Goal: Information Seeking & Learning: Learn about a topic

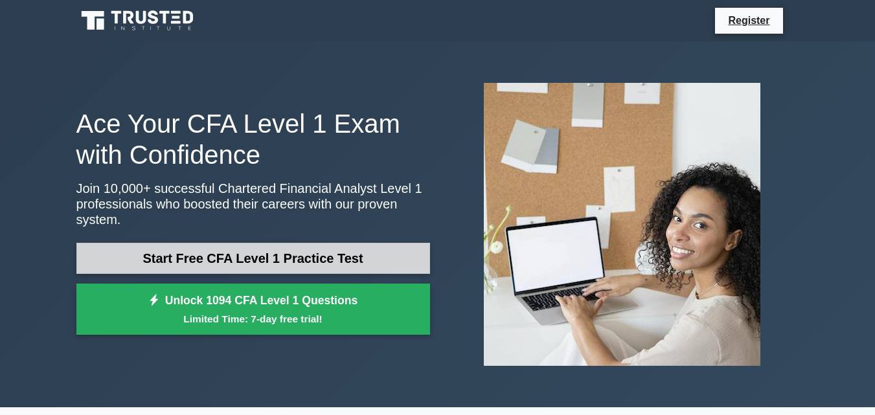
click at [196, 251] on link "Start Free CFA Level 1 Practice Test" at bounding box center [253, 258] width 354 height 31
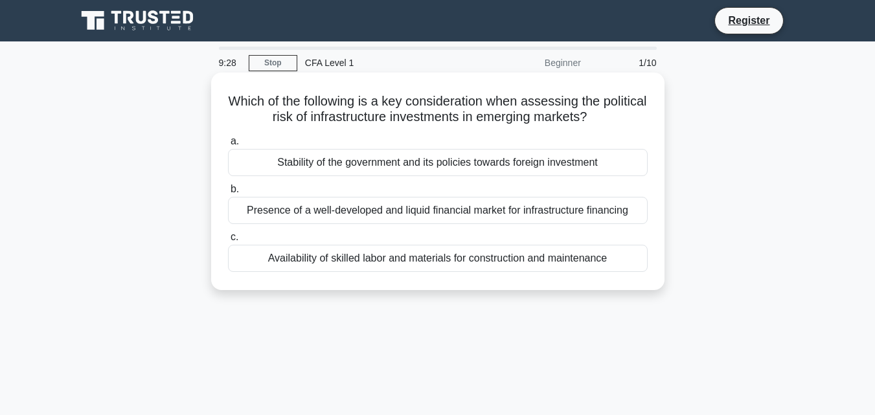
click at [326, 153] on div "Stability of the government and its policies towards foreign investment" at bounding box center [438, 162] width 420 height 27
click at [228, 146] on input "a. Stability of the government and its policies towards foreign investment" at bounding box center [228, 141] width 0 height 8
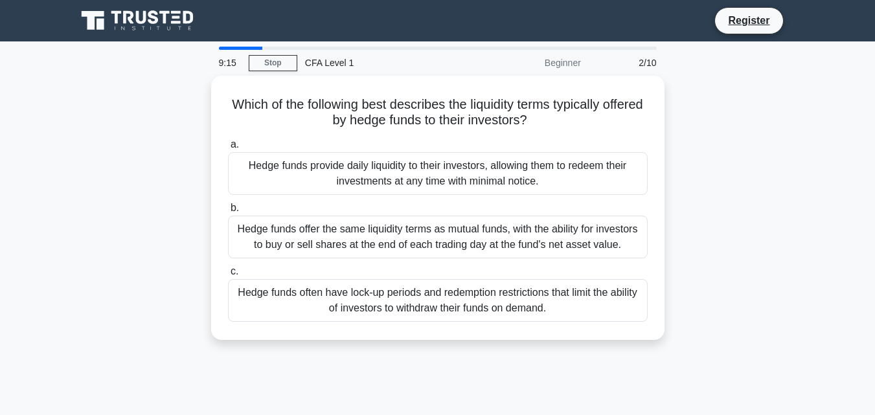
drag, startPoint x: 335, startPoint y: 220, endPoint x: 32, endPoint y: 188, distance: 305.4
click at [32, 188] on main "9:15 Stop CFA Level 1 Beginner 2/10 Which of the following best describes the l…" at bounding box center [437, 370] width 875 height 658
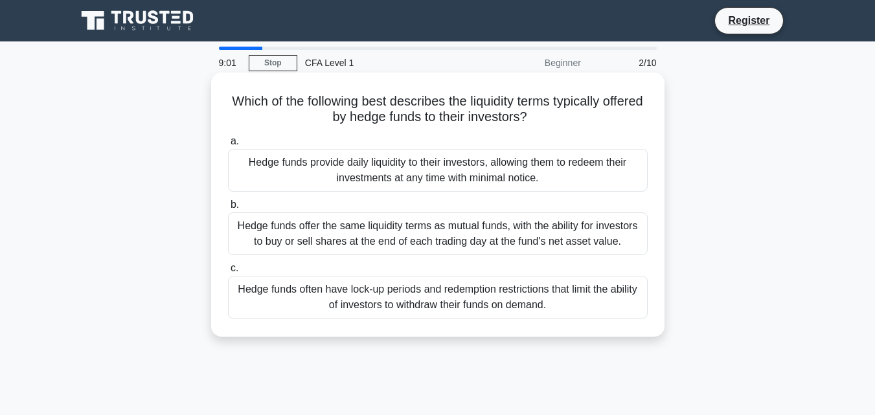
click at [501, 308] on div "Hedge funds often have lock-up periods and redemption restrictions that limit t…" at bounding box center [438, 297] width 420 height 43
click at [228, 273] on input "c. Hedge funds often have lock-up periods and redemption restrictions that limi…" at bounding box center [228, 268] width 0 height 8
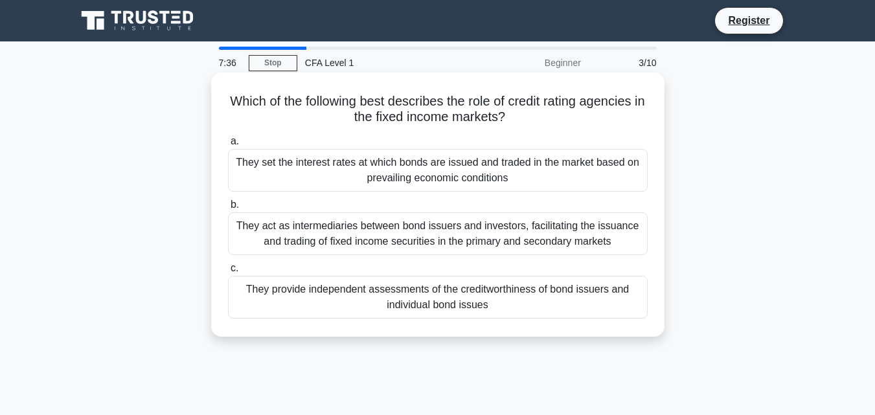
click at [578, 169] on div "They set the interest rates at which bonds are issued and traded in the market …" at bounding box center [438, 170] width 420 height 43
click at [228, 146] on input "a. They set the interest rates at which bonds are issued and traded in the mark…" at bounding box center [228, 141] width 0 height 8
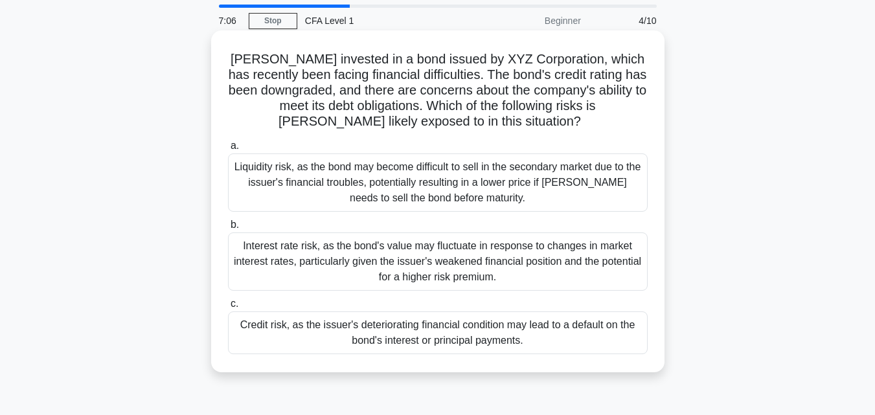
scroll to position [65, 0]
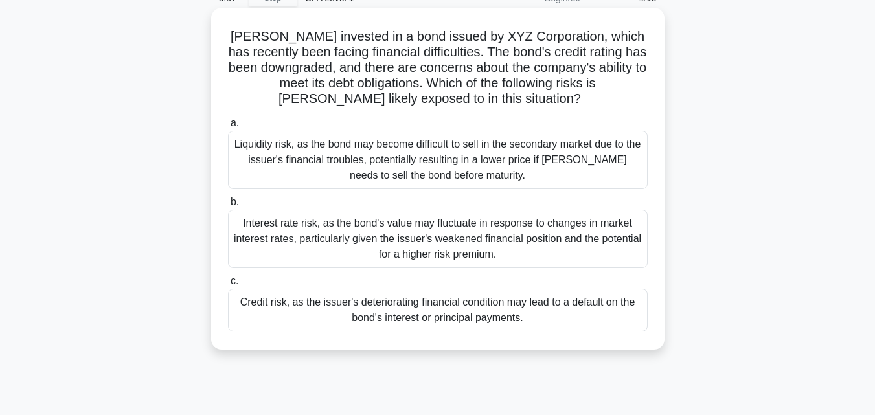
click at [481, 160] on div "Liquidity risk, as the bond may become difficult to sell in the secondary marke…" at bounding box center [438, 160] width 420 height 58
click at [228, 128] on input "a. Liquidity risk, as the bond may become difficult to sell in the secondary ma…" at bounding box center [228, 123] width 0 height 8
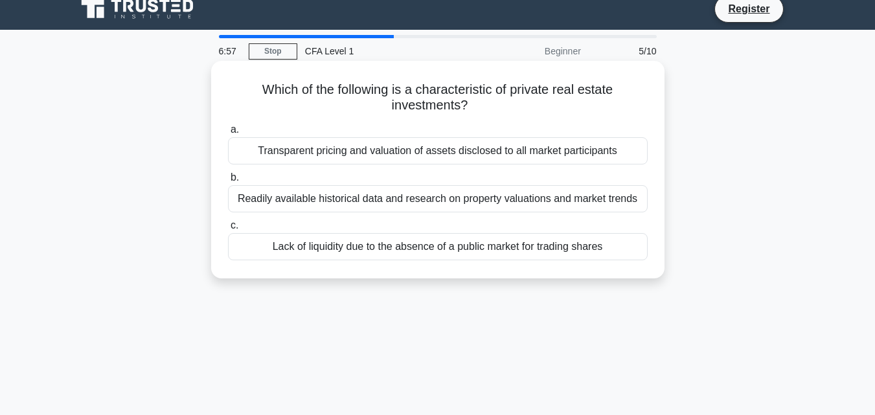
scroll to position [0, 0]
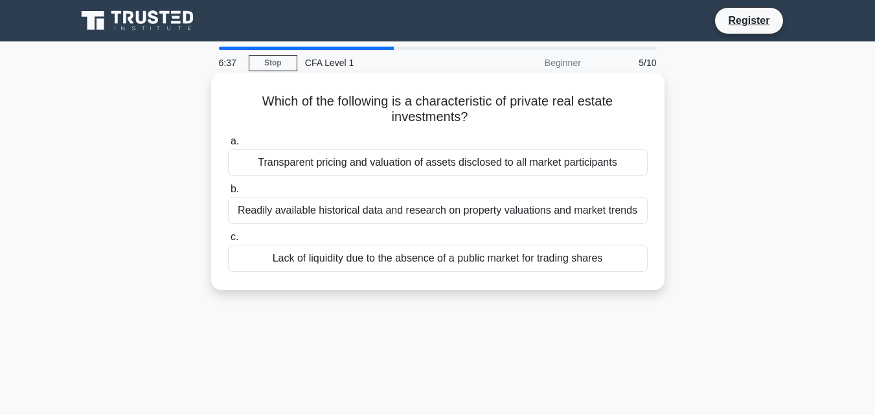
click at [508, 159] on div "Transparent pricing and valuation of assets disclosed to all market participants" at bounding box center [438, 162] width 420 height 27
click at [228, 146] on input "a. Transparent pricing and valuation of assets disclosed to all market particip…" at bounding box center [228, 141] width 0 height 8
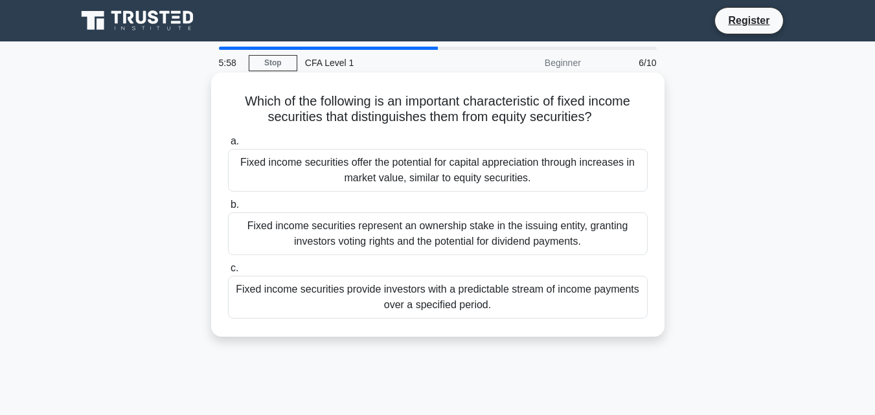
click at [348, 161] on div "Fixed income securities offer the potential for capital appreciation through in…" at bounding box center [438, 170] width 420 height 43
click at [228, 146] on input "a. Fixed income securities offer the potential for capital appreciation through…" at bounding box center [228, 141] width 0 height 8
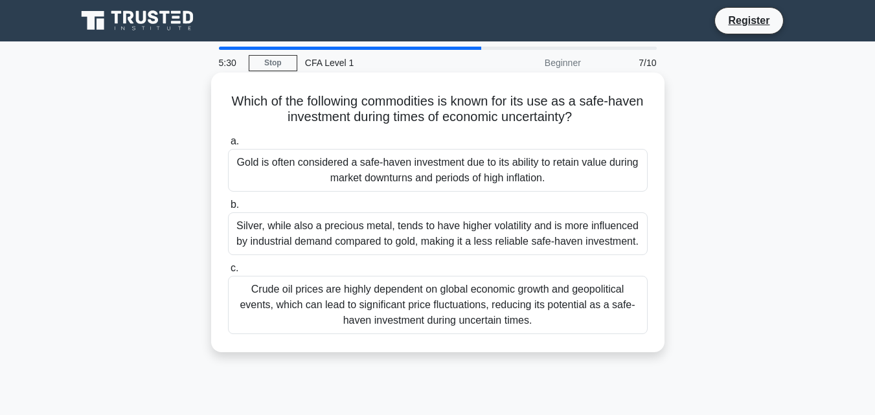
drag, startPoint x: 342, startPoint y: 166, endPoint x: 360, endPoint y: 173, distance: 19.3
click at [354, 172] on div "Gold is often considered a safe-haven investment due to its ability to retain v…" at bounding box center [438, 170] width 420 height 43
click at [401, 172] on div "Gold is often considered a safe-haven investment due to its ability to retain v…" at bounding box center [438, 170] width 420 height 43
click at [228, 146] on input "a. Gold is often considered a safe-haven investment due to its ability to retai…" at bounding box center [228, 141] width 0 height 8
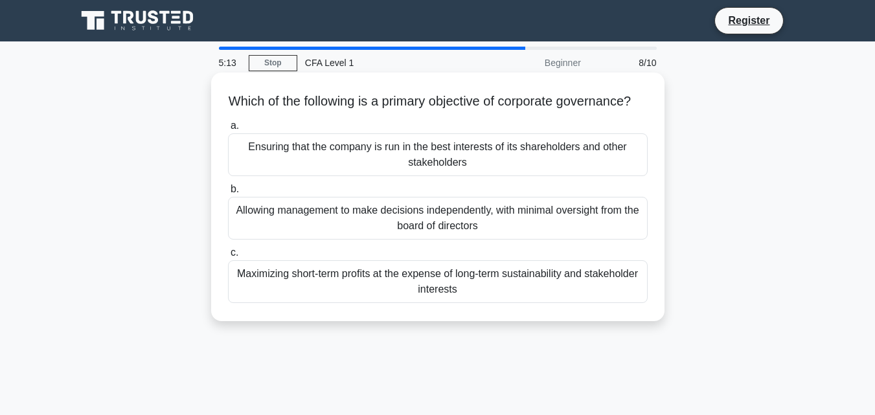
click at [409, 168] on div "Ensuring that the company is run in the best interests of its shareholders and …" at bounding box center [438, 154] width 420 height 43
click at [228, 130] on input "a. Ensuring that the company is run in the best interests of its shareholders a…" at bounding box center [228, 126] width 0 height 8
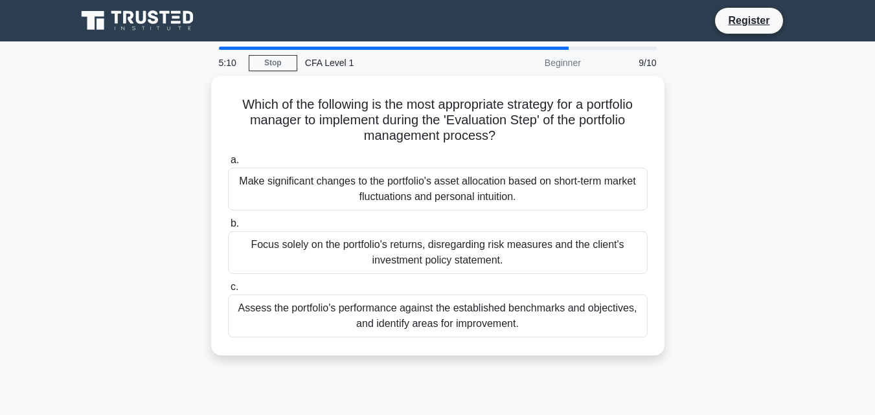
click at [112, 207] on div "Which of the following is the most appropriate strategy for a portfolio manager…" at bounding box center [438, 223] width 738 height 295
click at [187, 209] on div "Which of the following is the most appropriate strategy for a portfolio manager…" at bounding box center [438, 223] width 738 height 295
click at [195, 209] on div "Which of the following is the most appropriate strategy for a portfolio manager…" at bounding box center [438, 223] width 738 height 295
drag, startPoint x: 317, startPoint y: 217, endPoint x: 14, endPoint y: 212, distance: 303.8
drag, startPoint x: 14, startPoint y: 212, endPoint x: 71, endPoint y: 91, distance: 133.3
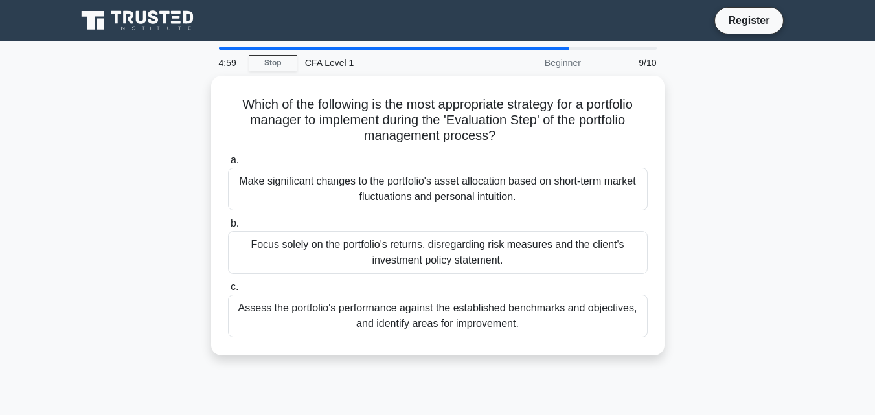
click at [71, 91] on div "Which of the following is the most appropriate strategy for a portfolio manager…" at bounding box center [438, 223] width 738 height 295
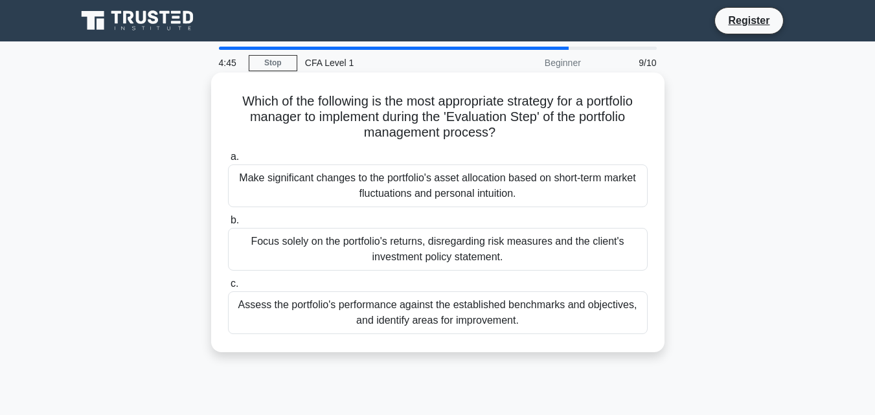
drag, startPoint x: 325, startPoint y: 138, endPoint x: 261, endPoint y: 164, distance: 69.2
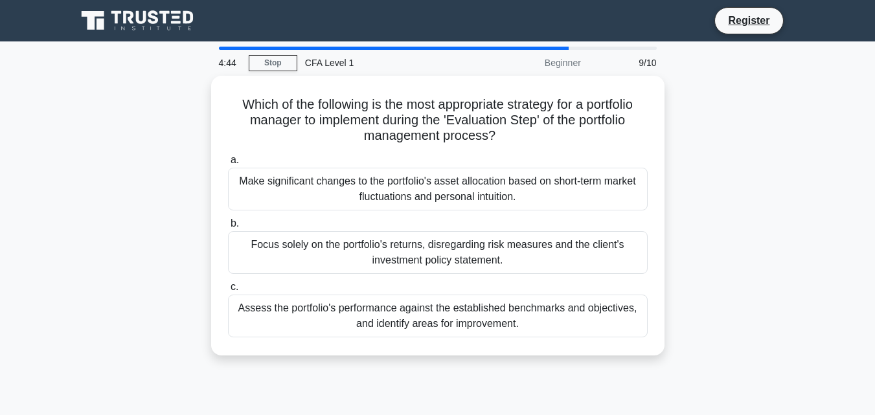
drag, startPoint x: 261, startPoint y: 164, endPoint x: 60, endPoint y: 183, distance: 202.3
click at [51, 183] on main "4:44 Stop CFA Level 1 Beginner 9/10 Which of the following is the most appropri…" at bounding box center [437, 370] width 875 height 658
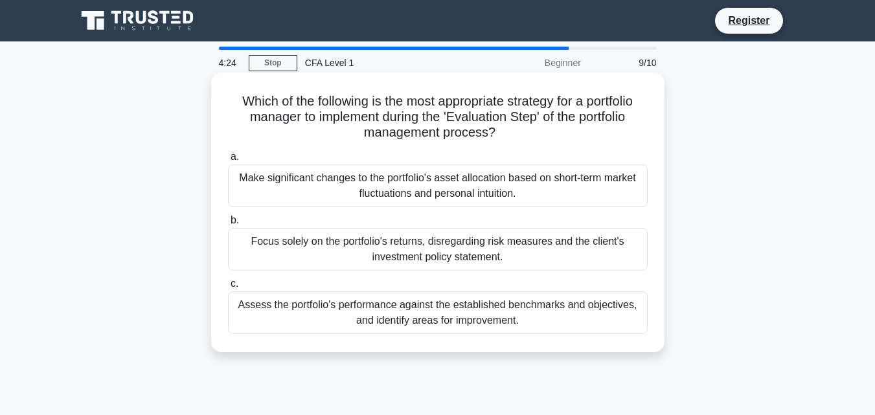
click at [495, 319] on div "Assess the portfolio's performance against the established benchmarks and objec…" at bounding box center [438, 312] width 420 height 43
click at [228, 288] on input "c. Assess the portfolio's performance against the established benchmarks and ob…" at bounding box center [228, 284] width 0 height 8
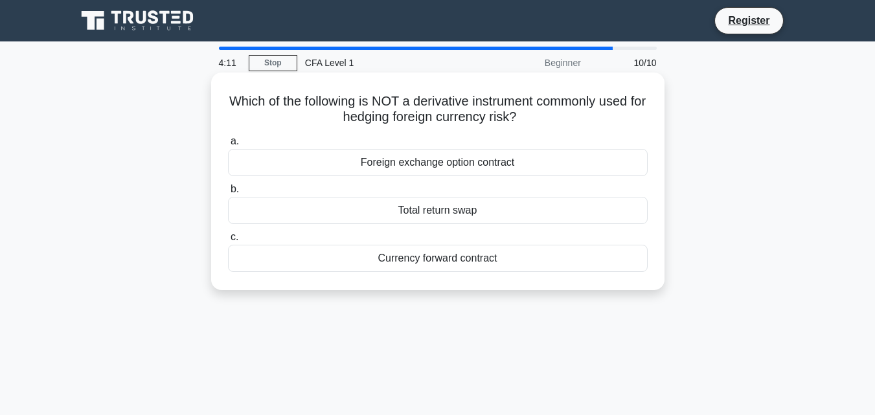
click at [444, 263] on div "Currency forward contract" at bounding box center [438, 258] width 420 height 27
click at [228, 242] on input "c. Currency forward contract" at bounding box center [228, 237] width 0 height 8
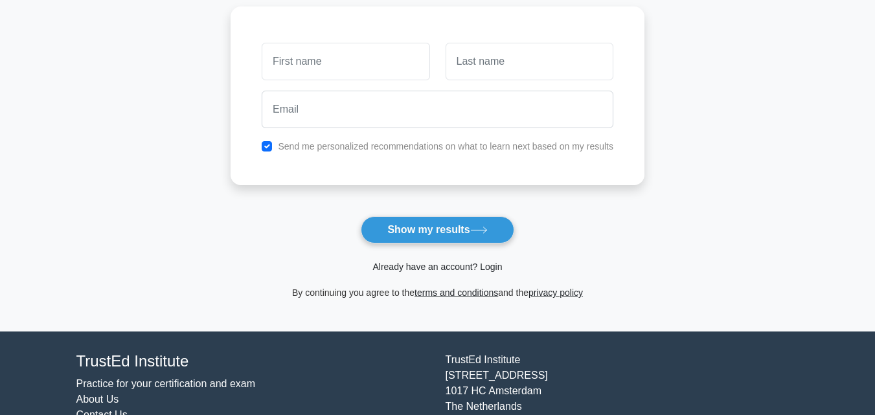
scroll to position [194, 0]
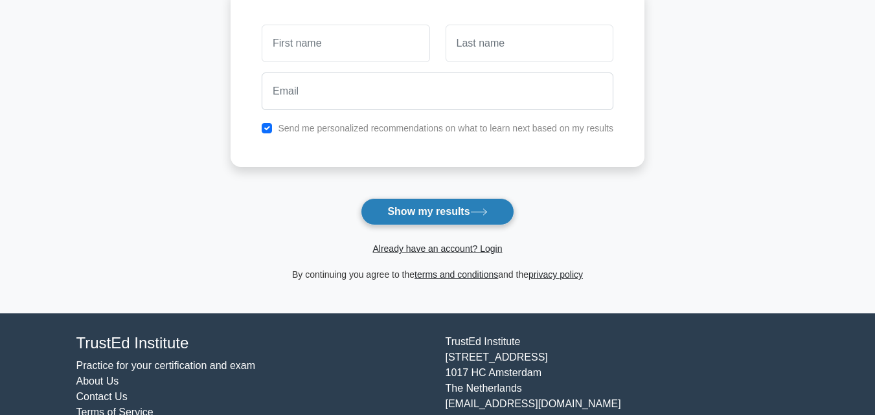
click at [462, 222] on button "Show my results" at bounding box center [437, 211] width 153 height 27
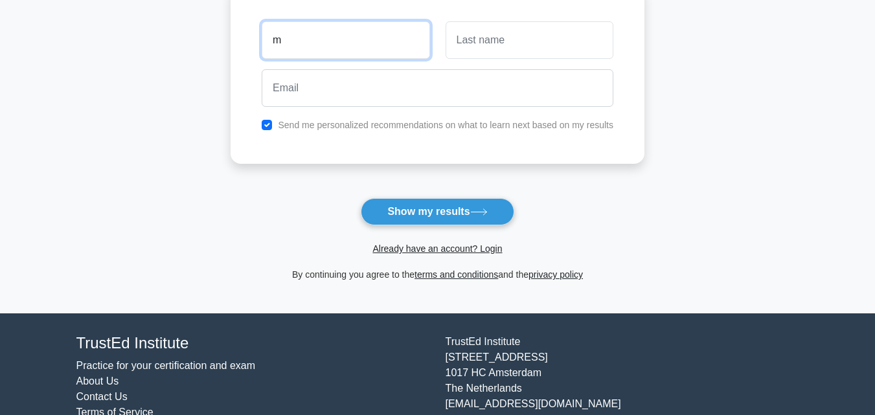
type input "m"
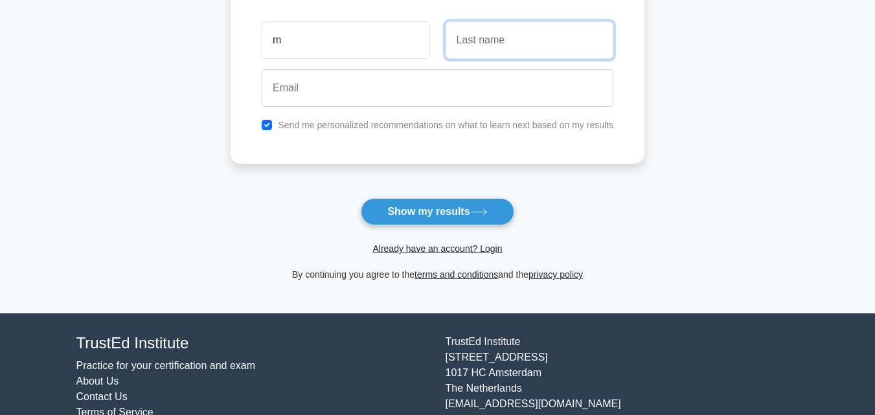
click at [486, 41] on input "text" at bounding box center [530, 40] width 168 height 38
type input "k"
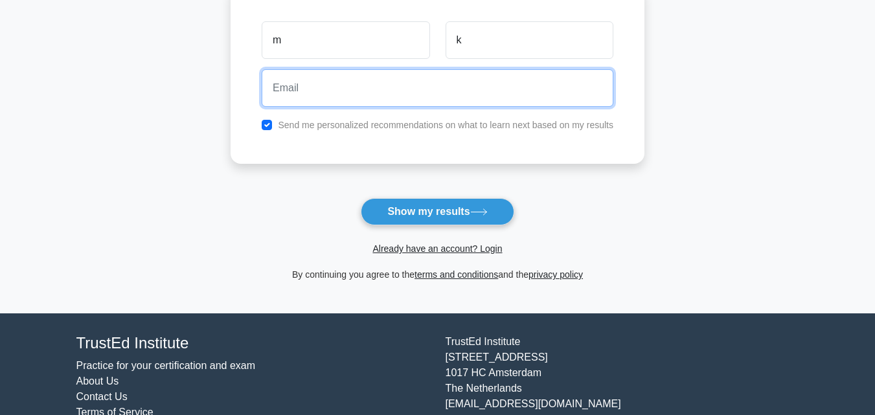
click at [401, 82] on input "email" at bounding box center [438, 88] width 352 height 38
type input "contact4mehakverma@gmail.com"
click at [361, 198] on button "Show my results" at bounding box center [437, 211] width 153 height 27
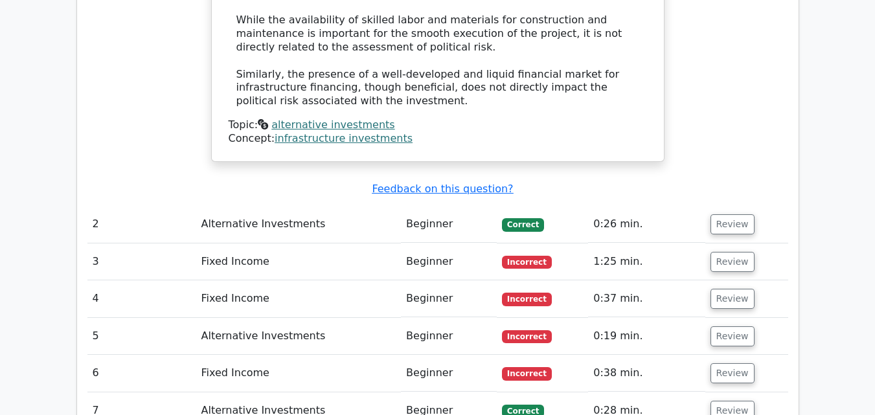
scroll to position [1464, 0]
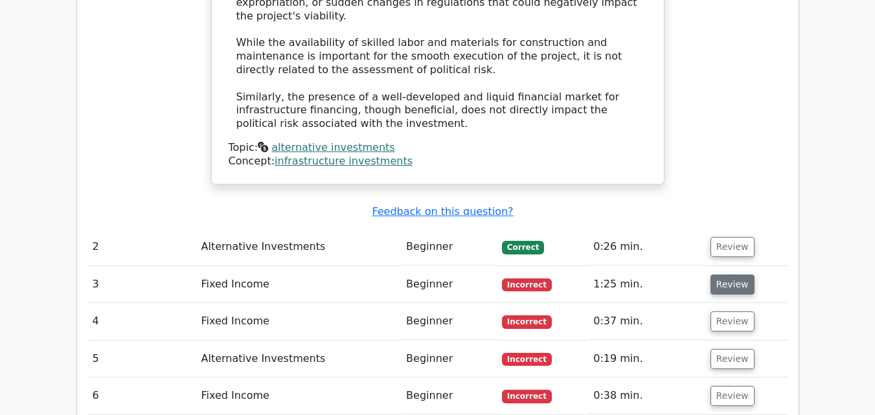
click at [741, 275] on button "Review" at bounding box center [733, 285] width 44 height 20
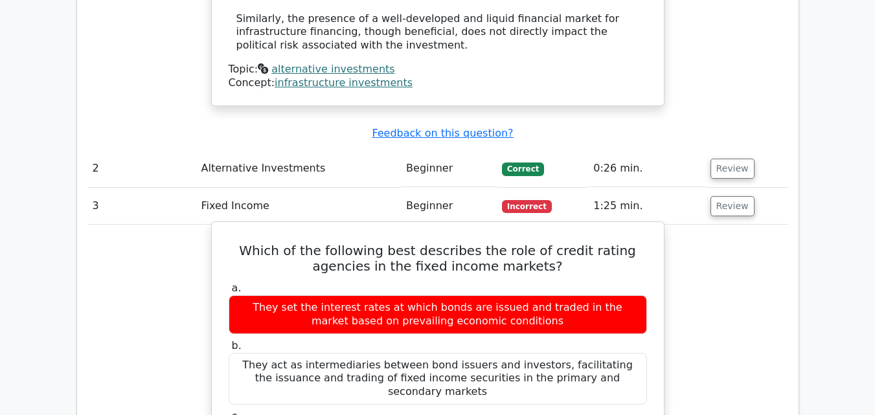
scroll to position [1529, 0]
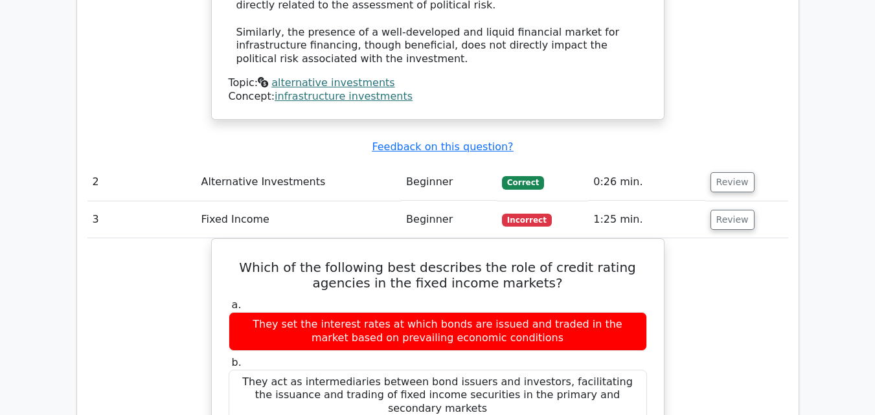
click at [649, 164] on td "0:26 min." at bounding box center [646, 182] width 117 height 37
click at [724, 172] on button "Review" at bounding box center [733, 182] width 44 height 20
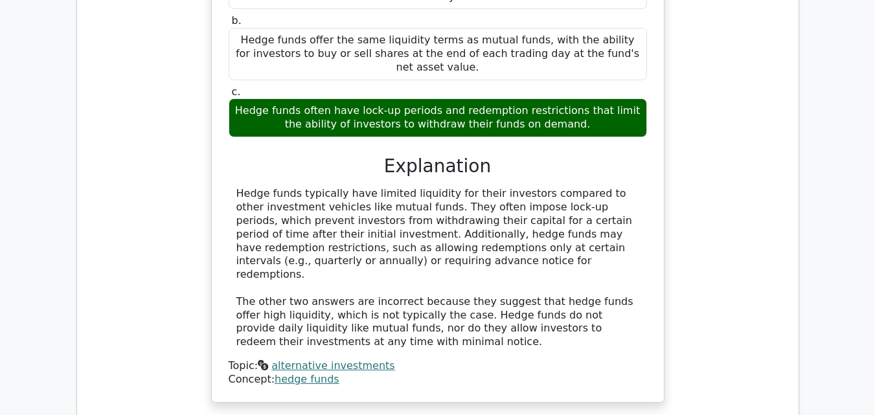
scroll to position [1853, 0]
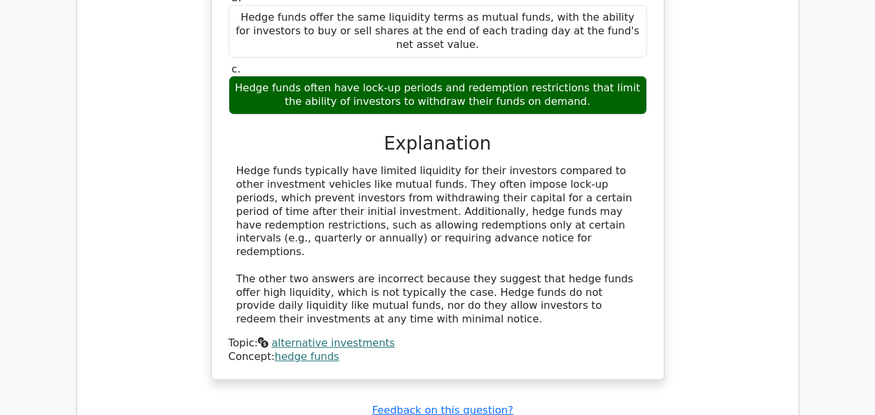
click at [299, 350] on div "Concept: hedge funds" at bounding box center [438, 357] width 418 height 14
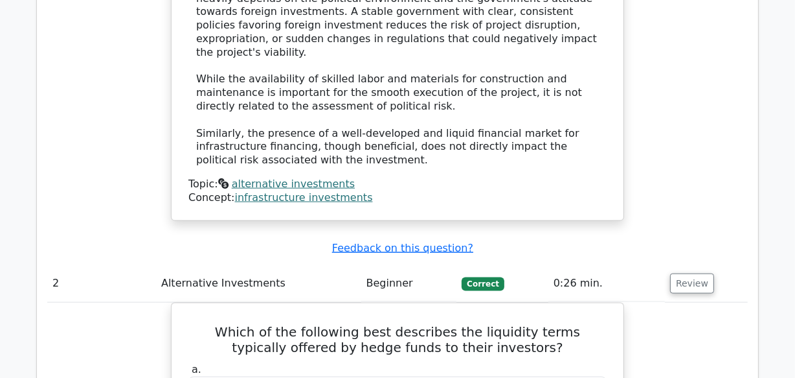
scroll to position [1530, 0]
